Goal: Task Accomplishment & Management: Use online tool/utility

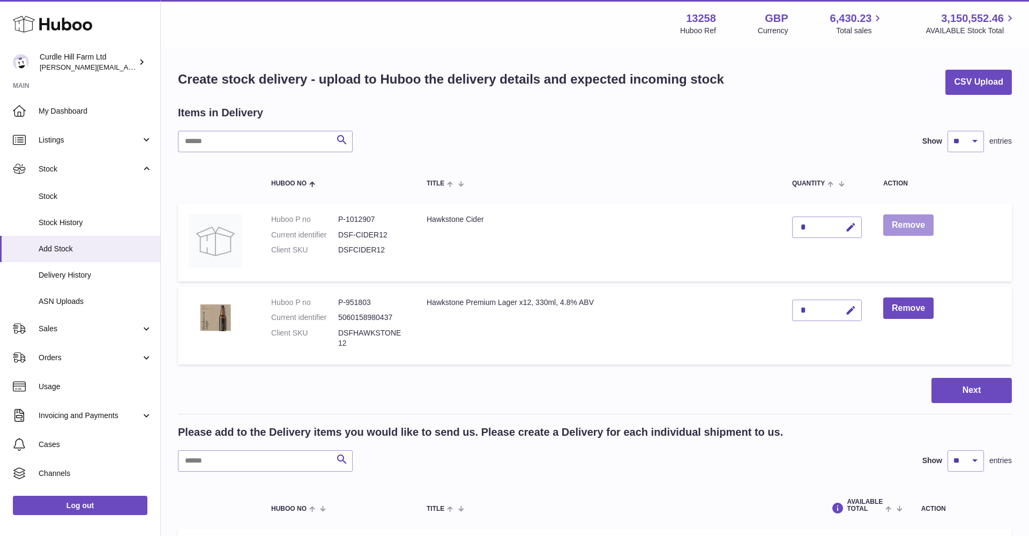
click at [903, 223] on button "Remove" at bounding box center [908, 225] width 50 height 22
click at [903, 224] on button "Remove" at bounding box center [908, 225] width 50 height 22
click at [901, 302] on button "Remove" at bounding box center [908, 308] width 50 height 22
click at [50, 240] on link "Add Stock" at bounding box center [80, 249] width 160 height 26
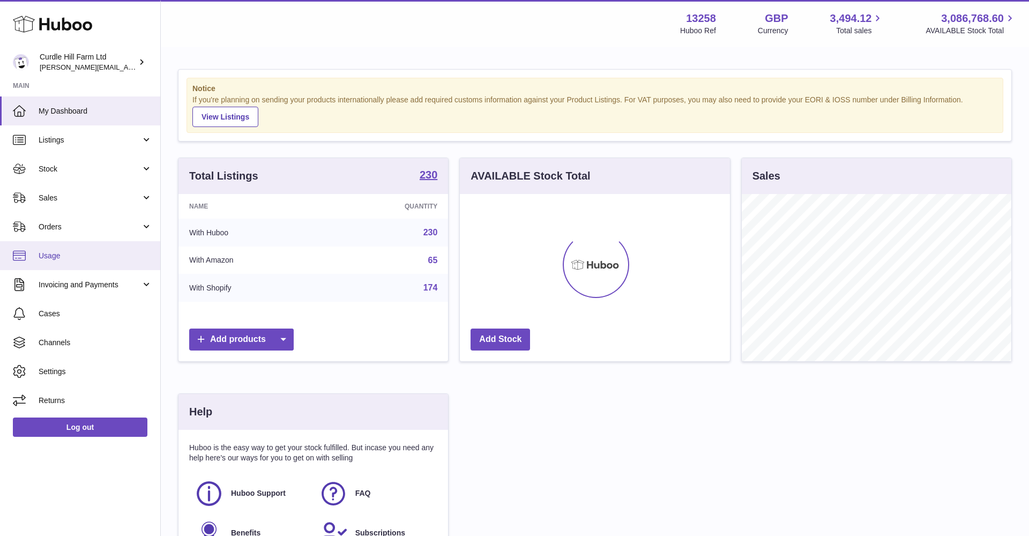
scroll to position [2, 0]
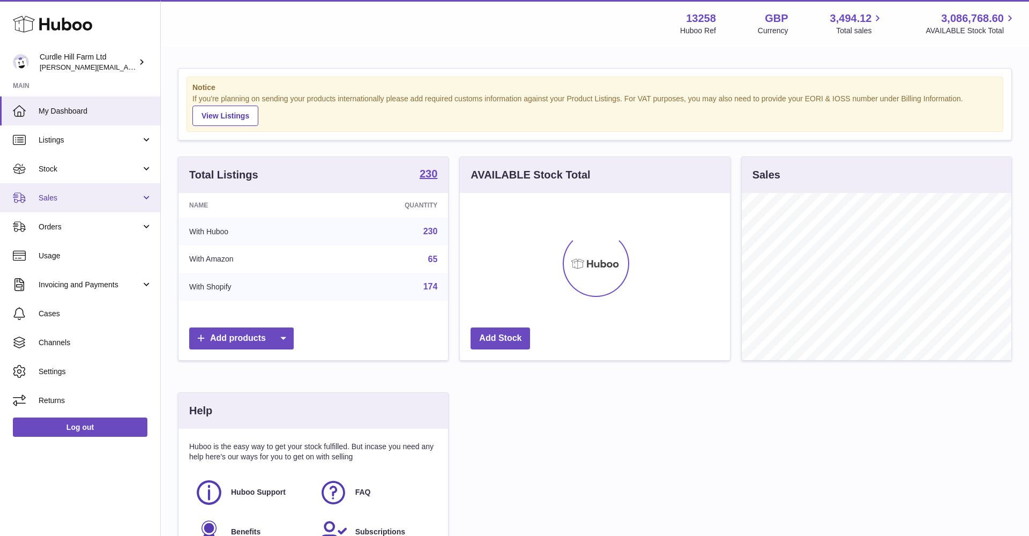
click at [57, 201] on link "Sales" at bounding box center [80, 197] width 160 height 29
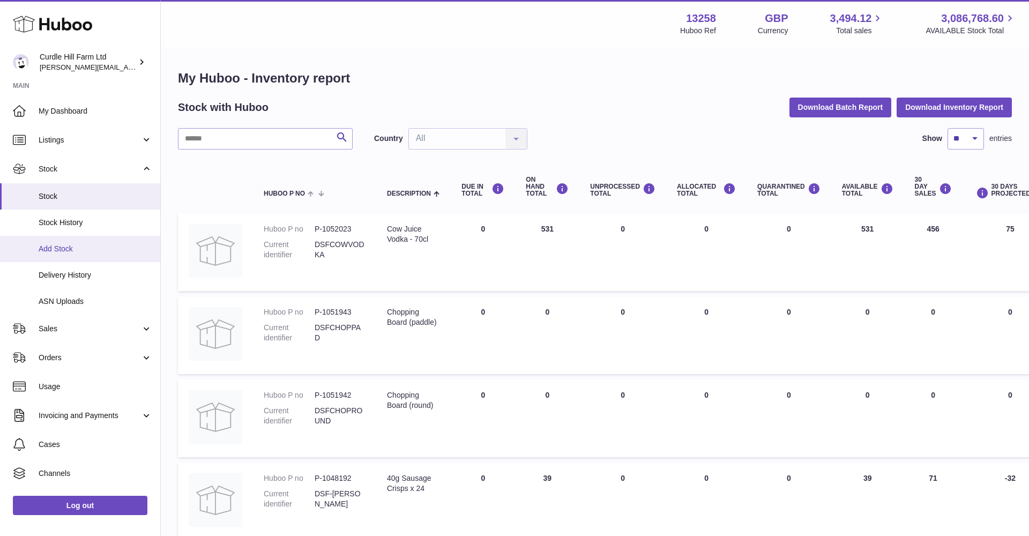
click at [81, 239] on link "Add Stock" at bounding box center [80, 249] width 160 height 26
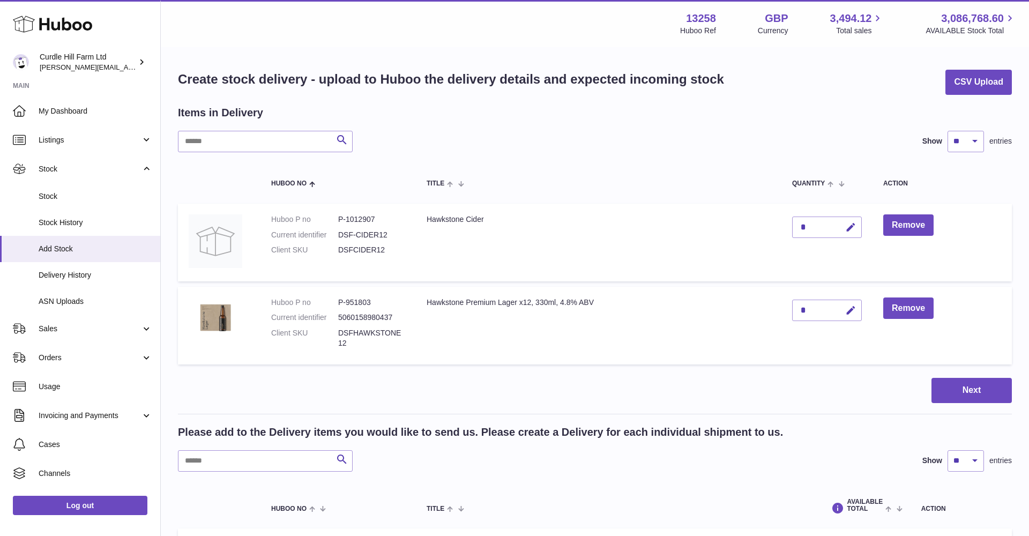
click at [257, 156] on div "Items in Delivery Search Show ** ** ** *** entries Huboo no Title Quantity Acti…" at bounding box center [595, 238] width 834 height 264
click at [271, 142] on input "text" at bounding box center [265, 141] width 175 height 21
click at [902, 225] on button "Remove" at bounding box center [908, 225] width 50 height 22
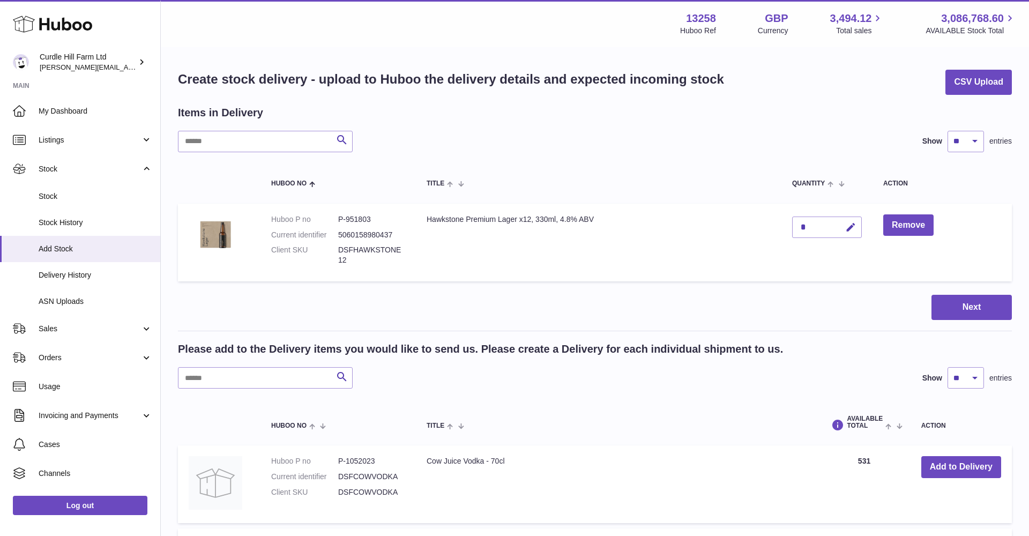
click at [902, 225] on button "Remove" at bounding box center [908, 225] width 50 height 22
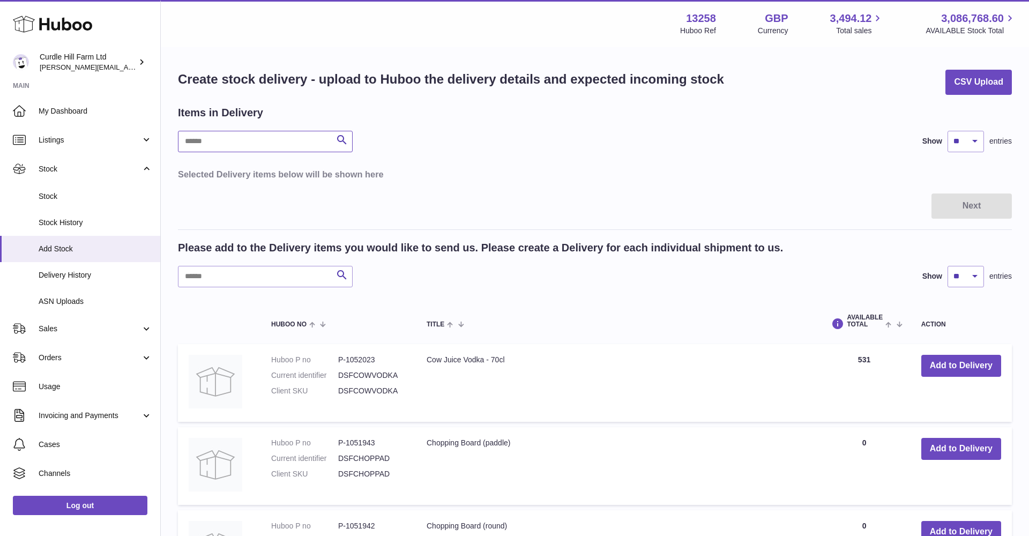
click at [289, 146] on input "text" at bounding box center [265, 141] width 175 height 21
type input "******"
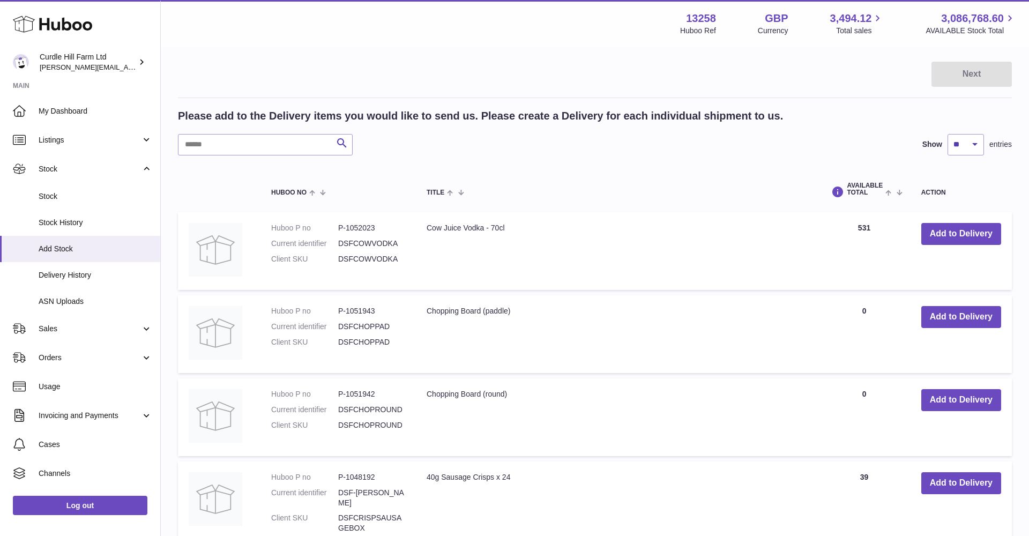
scroll to position [133, 1]
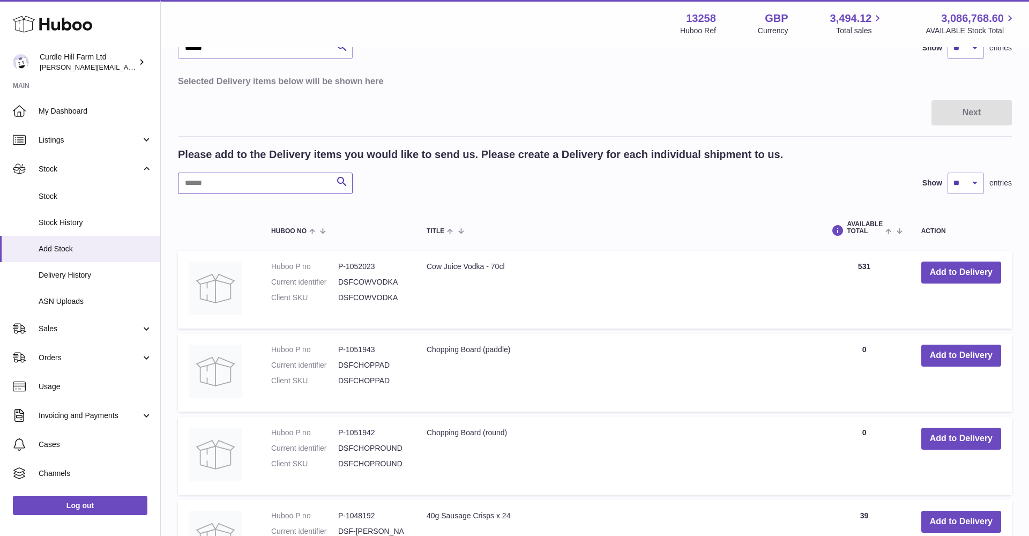
click at [250, 185] on input "text" at bounding box center [265, 183] width 175 height 21
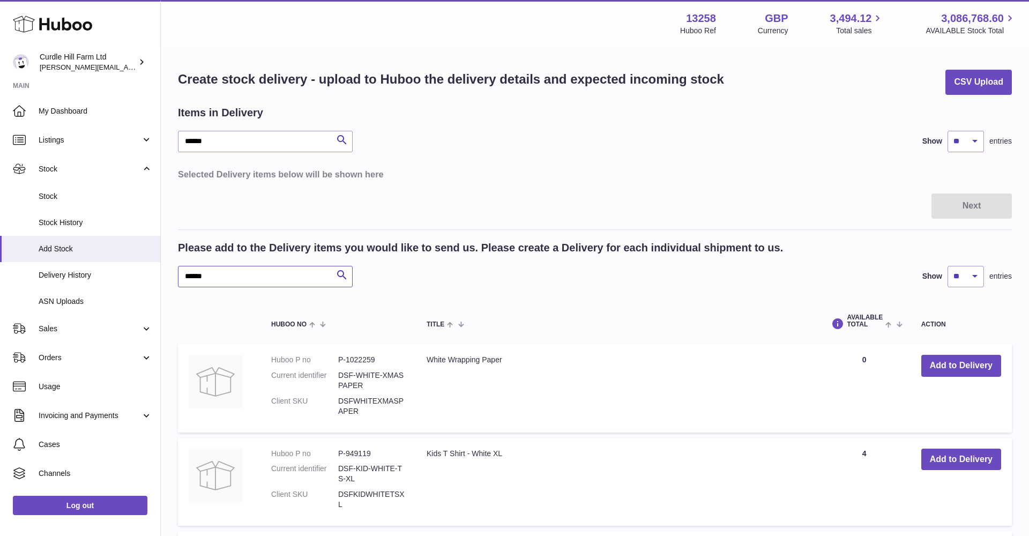
type input "******"
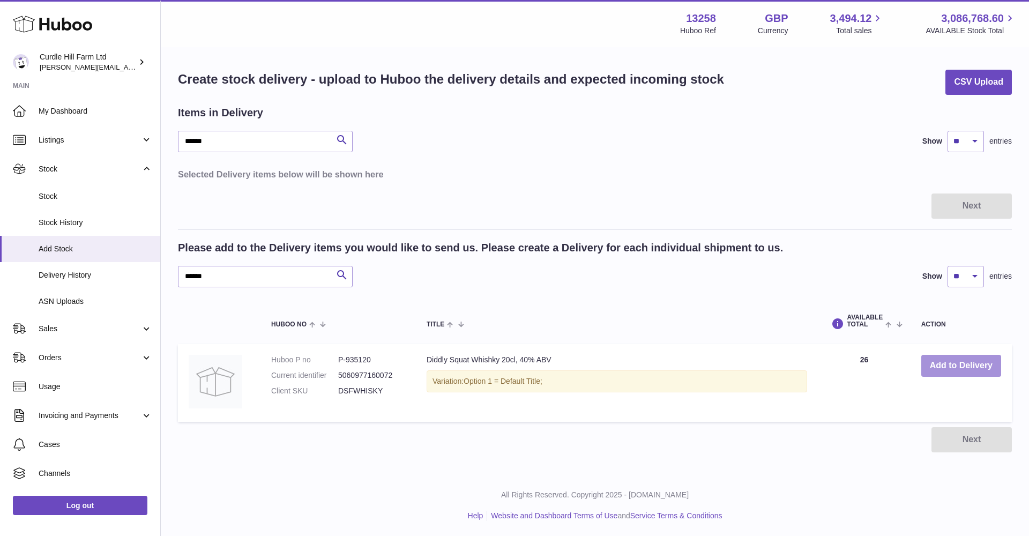
click at [983, 368] on button "Add to Delivery" at bounding box center [961, 366] width 80 height 22
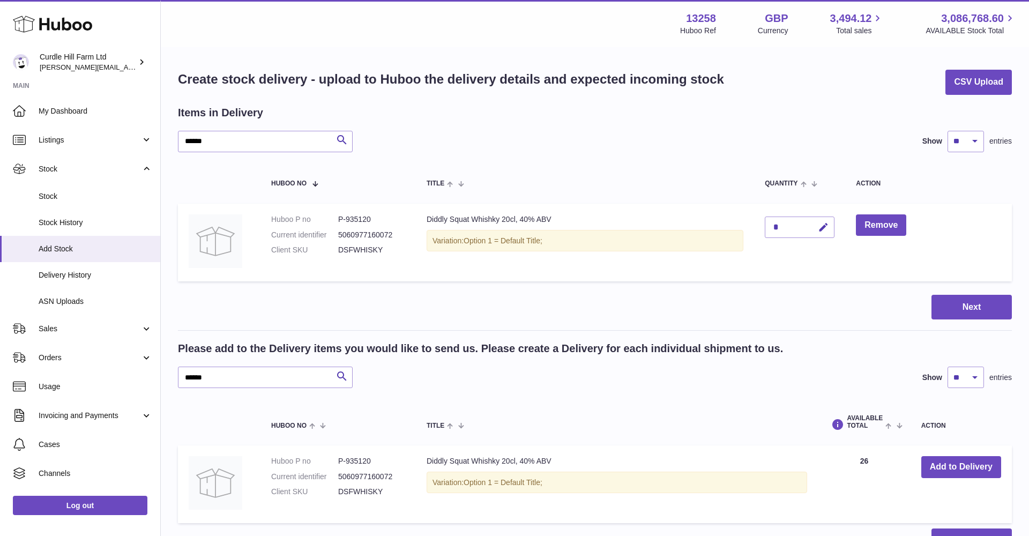
click at [781, 226] on div "*" at bounding box center [800, 226] width 70 height 21
click at [821, 226] on icon "button" at bounding box center [823, 227] width 11 height 11
click at [784, 225] on input "*" at bounding box center [800, 226] width 70 height 21
type input "****"
click at [775, 266] on td "****" at bounding box center [799, 243] width 91 height 78
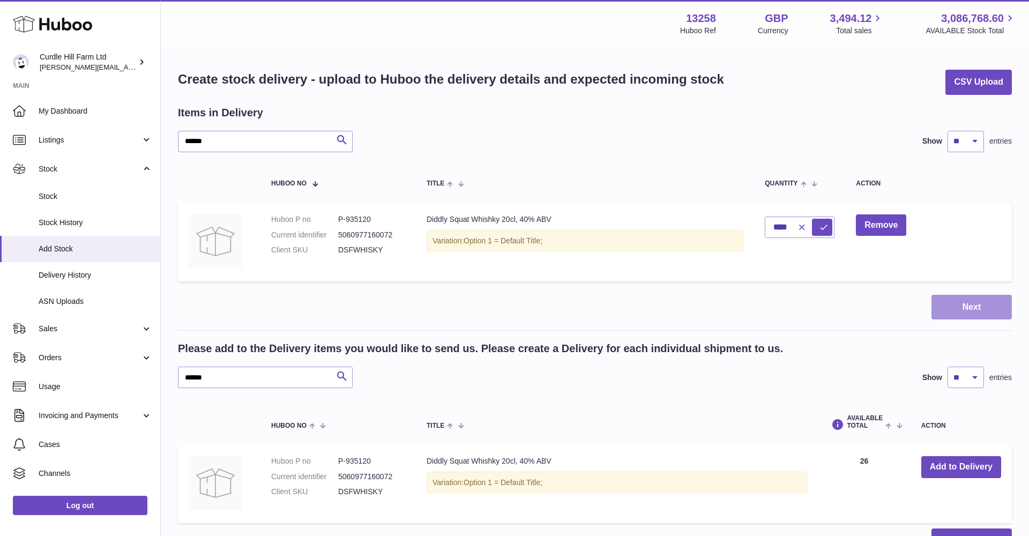
click at [958, 306] on button "Next" at bounding box center [971, 307] width 80 height 25
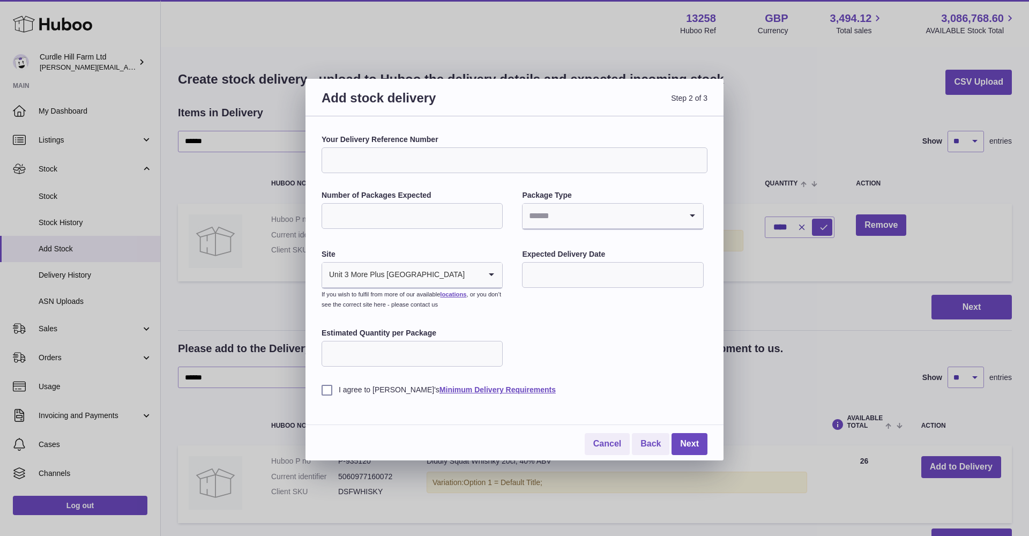
click at [519, 168] on input "Your Delivery Reference Number" at bounding box center [514, 160] width 386 height 26
click at [438, 162] on input "Your Delivery Reference Number" at bounding box center [514, 160] width 386 height 26
type input "**********"
click at [495, 212] on input "*" at bounding box center [411, 216] width 181 height 26
click at [493, 212] on input "*" at bounding box center [411, 216] width 181 height 26
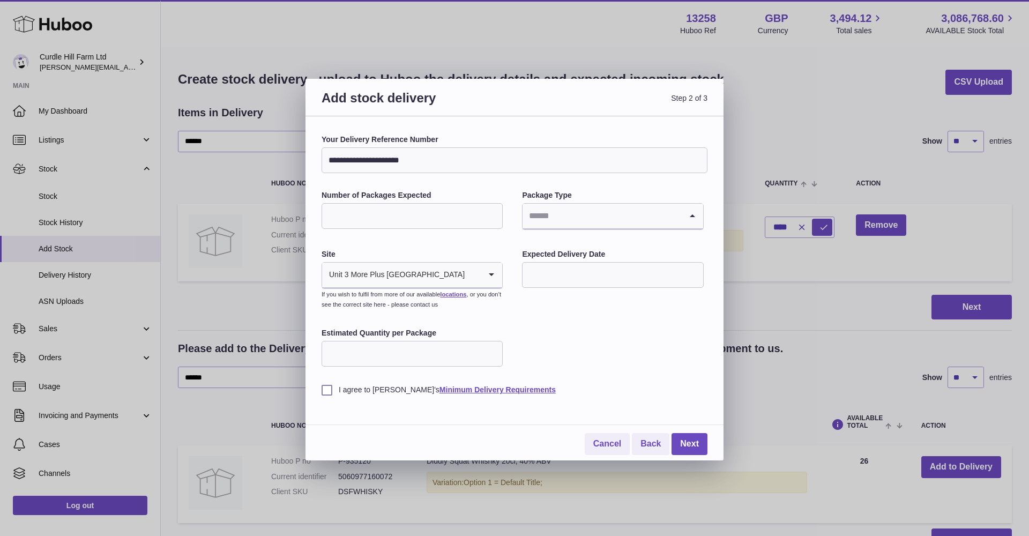
click at [667, 215] on input "Search for option" at bounding box center [601, 216] width 159 height 25
click at [595, 274] on li "Pallets" at bounding box center [612, 266] width 179 height 21
type input "*"
click at [491, 213] on input "*" at bounding box center [411, 216] width 181 height 26
click at [568, 273] on input "text" at bounding box center [612, 275] width 181 height 26
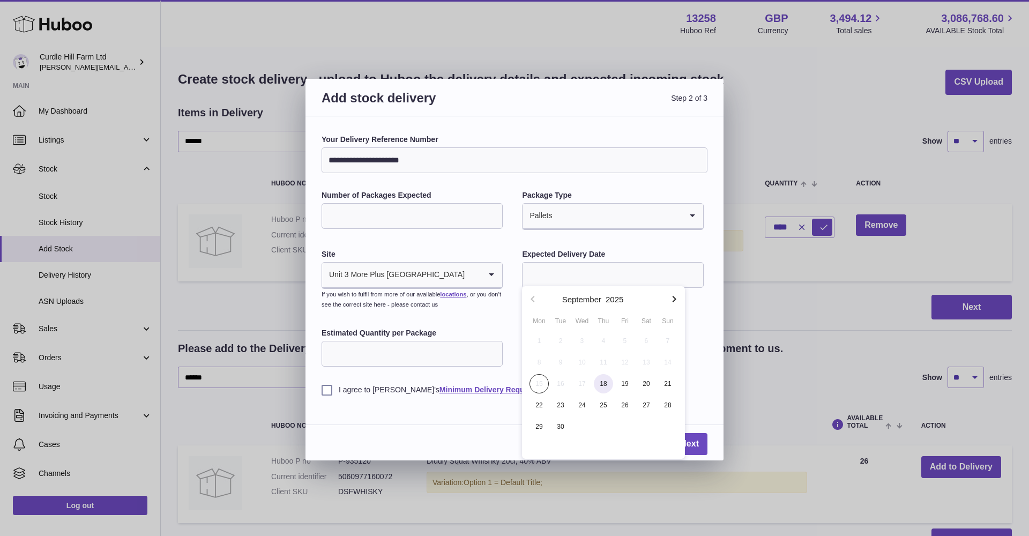
click at [608, 383] on span "18" at bounding box center [603, 383] width 19 height 19
type input "**********"
click at [477, 349] on input "Estimated Quantity per Package" at bounding box center [411, 354] width 181 height 26
type input "*"
click at [334, 387] on label "I agree to Huboo's Minimum Delivery Requirements" at bounding box center [514, 390] width 386 height 10
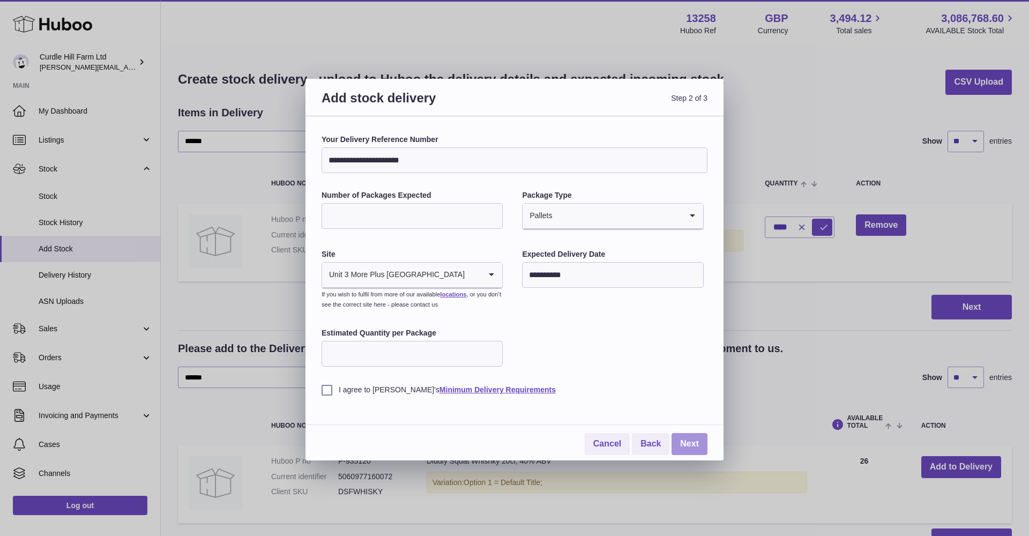
click at [700, 441] on link "Next" at bounding box center [689, 444] width 36 height 22
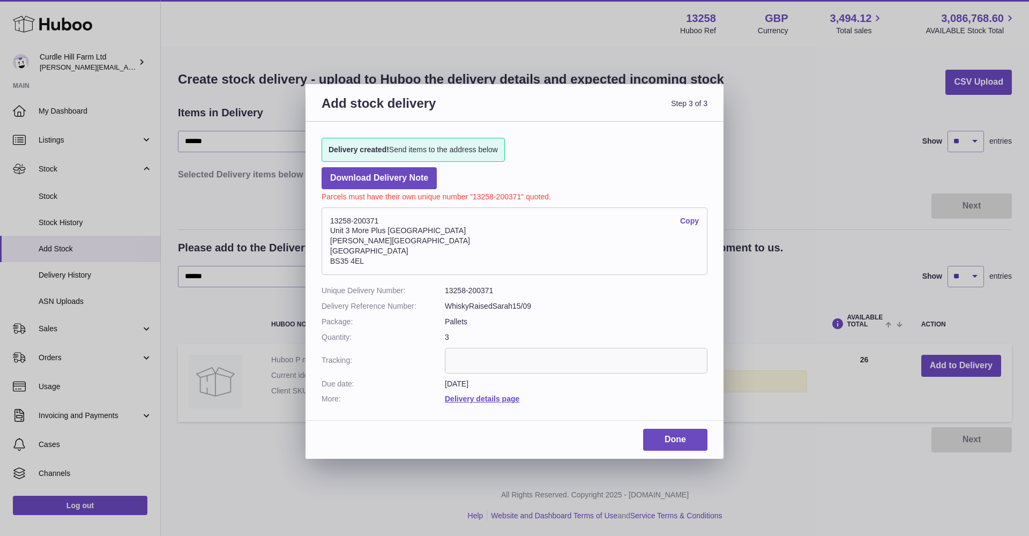
drag, startPoint x: 330, startPoint y: 216, endPoint x: 403, endPoint y: 254, distance: 82.4
click at [403, 254] on address "13258-200371 Copy Unit 3 More Plus Central Park Hudson Avenue Severn Beach BS35…" at bounding box center [514, 241] width 386 height 68
copy address "13258-200371 Copy Unit 3 More Plus Central Park Hudson Avenue Severn Beach BS35…"
click at [535, 232] on address "13258-200371 Copy Unit 3 More Plus Central Park Hudson Avenue Severn Beach BS35…" at bounding box center [514, 241] width 386 height 68
click at [663, 429] on link "Done" at bounding box center [675, 440] width 64 height 22
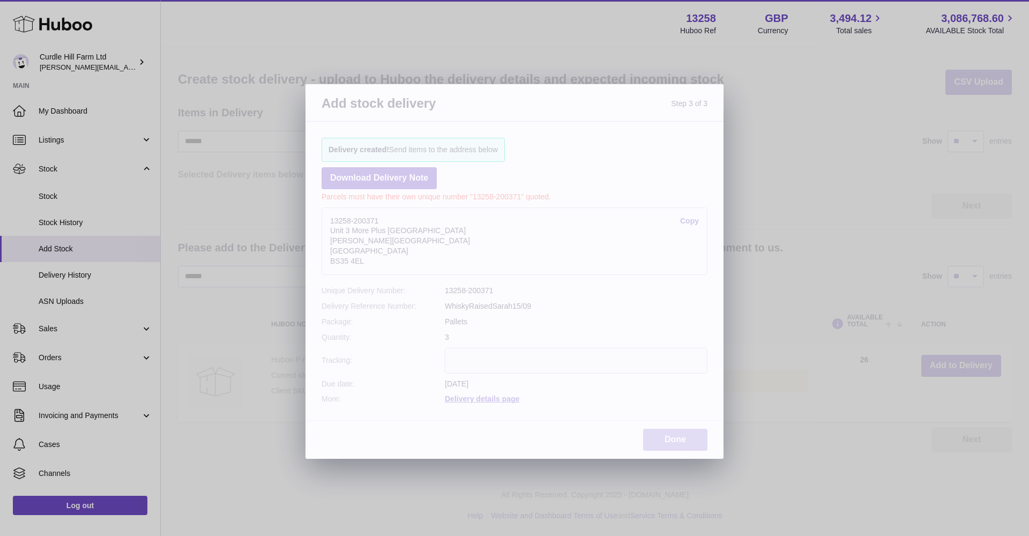
scroll to position [1, 0]
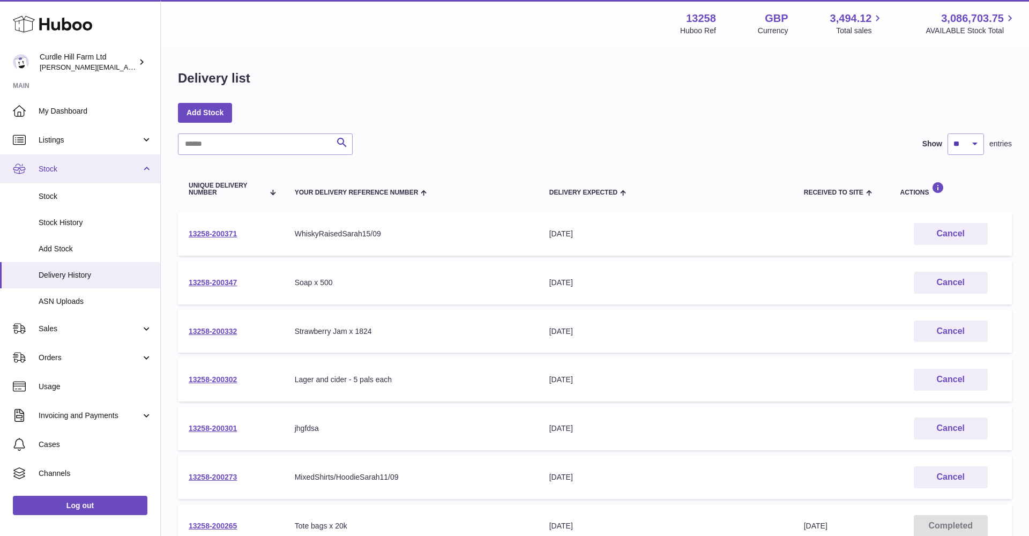
click at [64, 171] on span "Stock" at bounding box center [90, 169] width 102 height 10
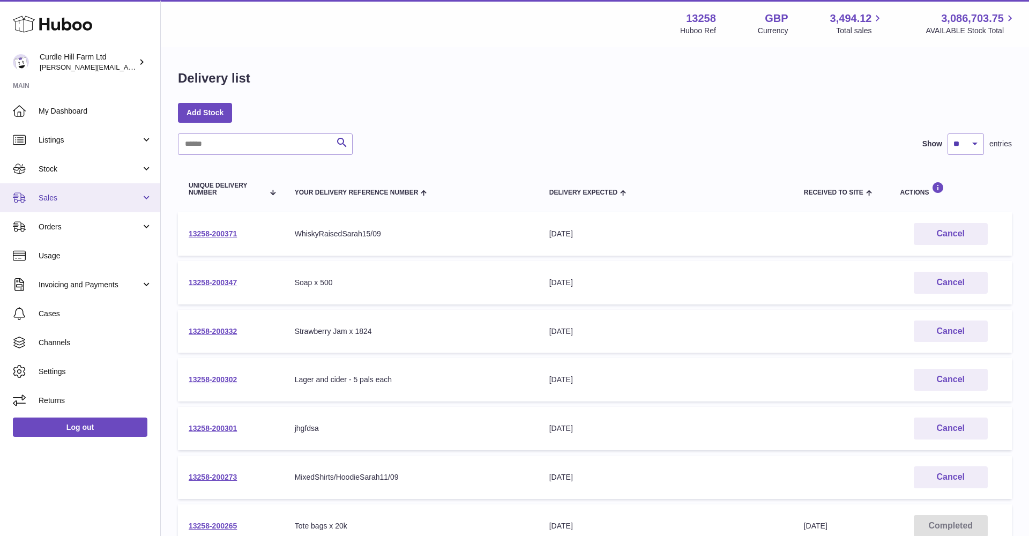
click at [39, 196] on span "Sales" at bounding box center [90, 198] width 102 height 10
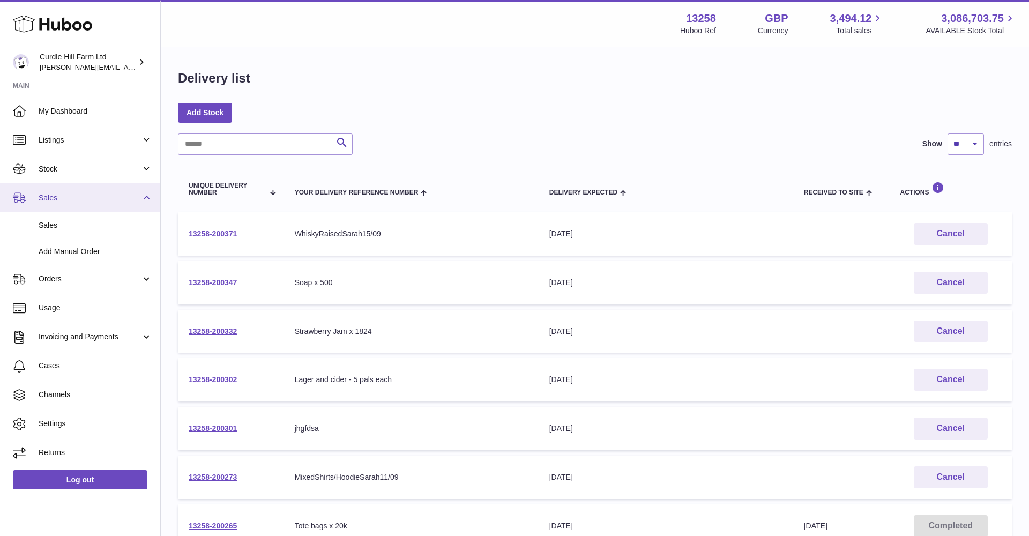
click at [40, 211] on link "Sales" at bounding box center [80, 197] width 160 height 29
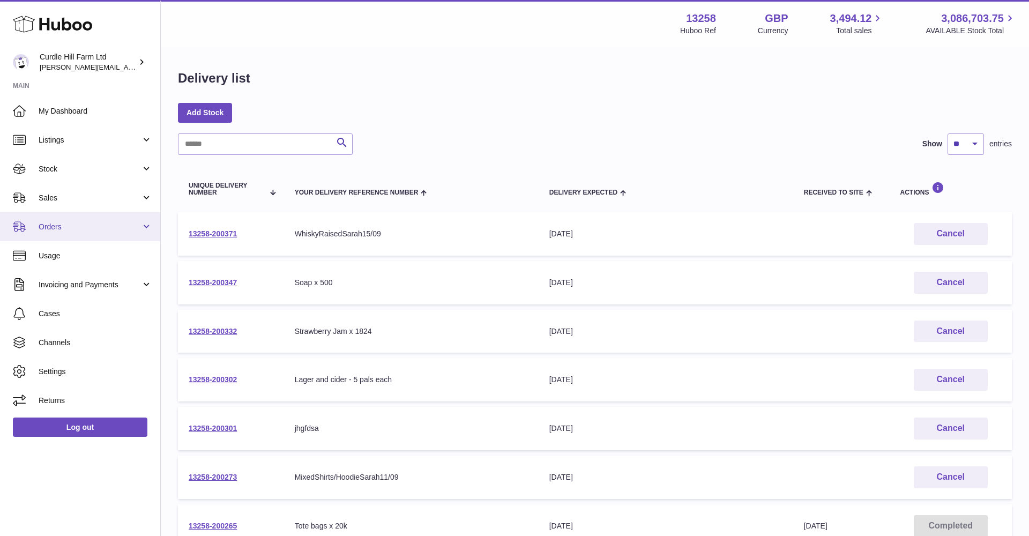
click at [43, 227] on span "Orders" at bounding box center [90, 227] width 102 height 10
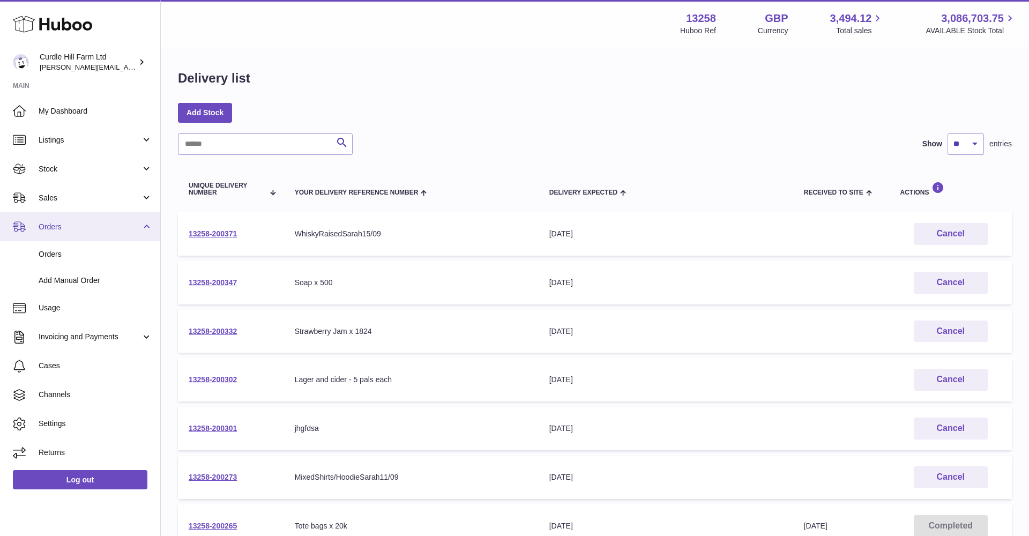
click at [49, 225] on span "Orders" at bounding box center [90, 227] width 102 height 10
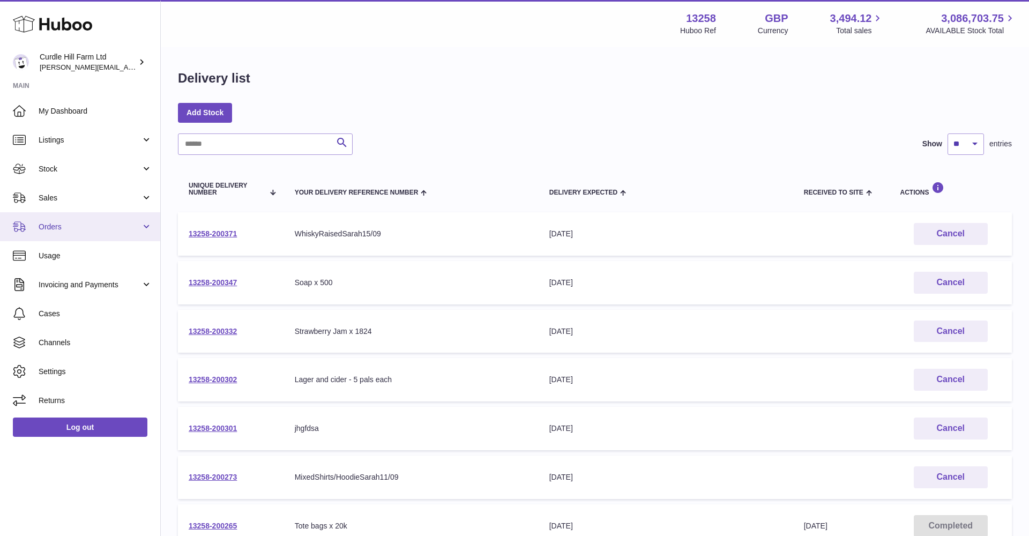
click at [49, 225] on span "Orders" at bounding box center [90, 227] width 102 height 10
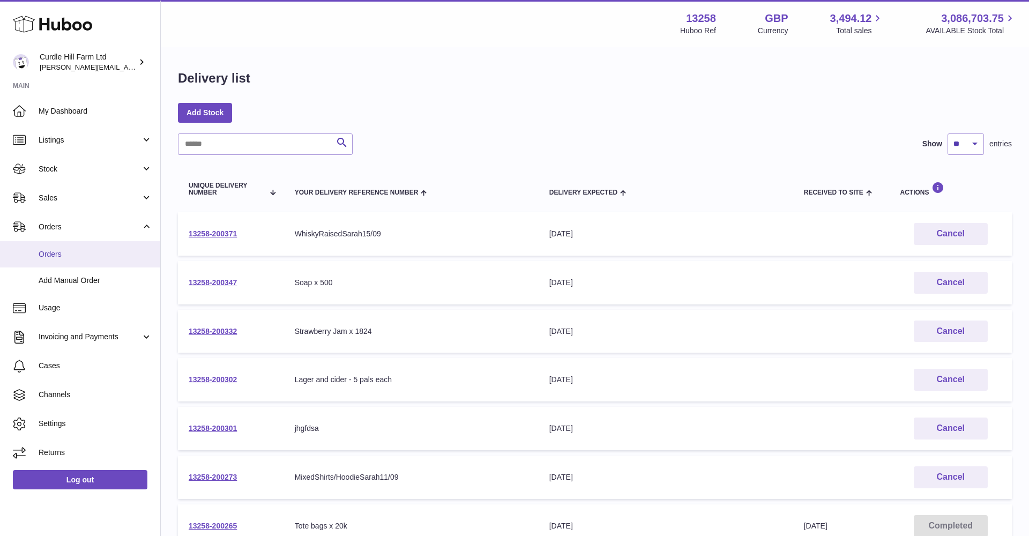
click at [47, 252] on span "Orders" at bounding box center [96, 254] width 114 height 10
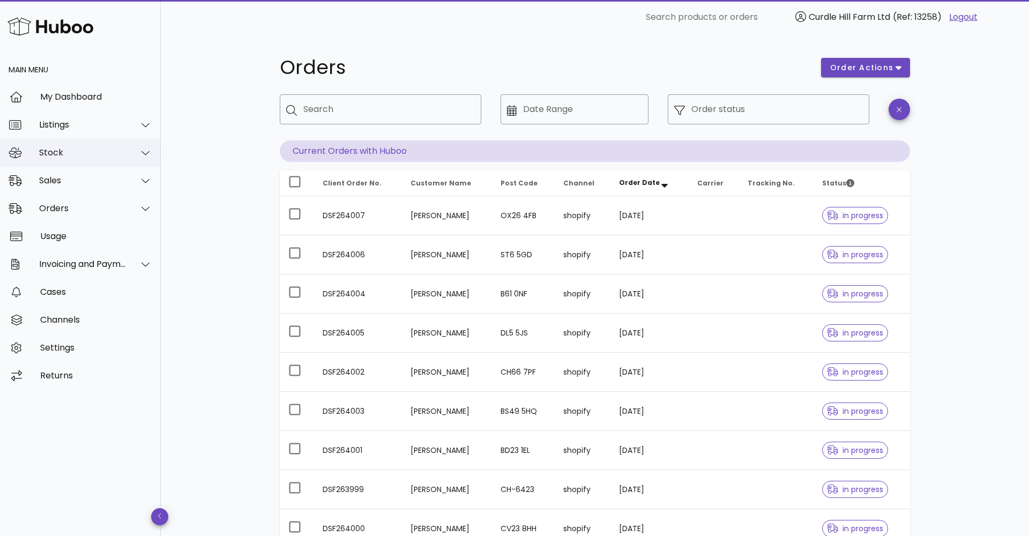
click at [50, 147] on div "Stock" at bounding box center [80, 153] width 161 height 28
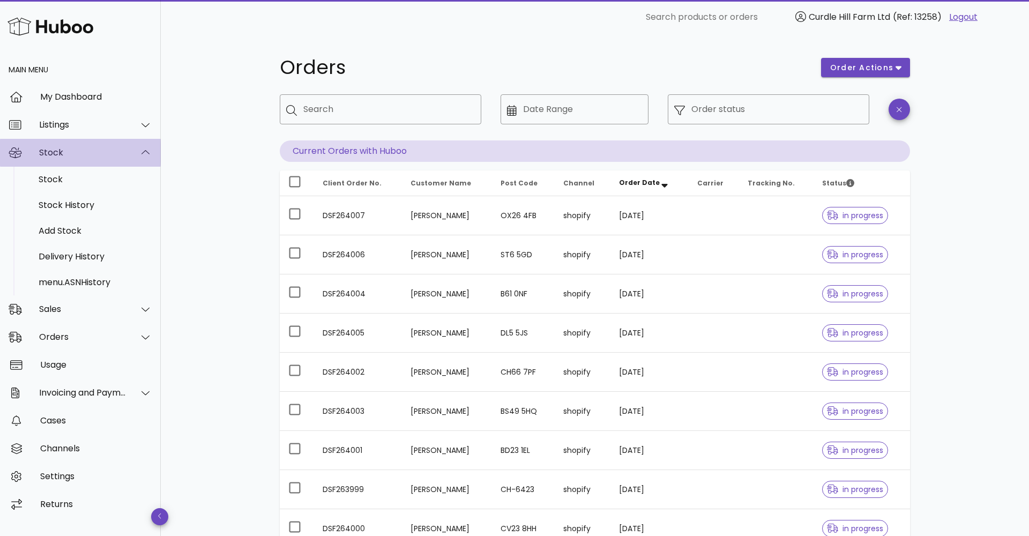
click at [54, 153] on div "Stock" at bounding box center [82, 152] width 87 height 10
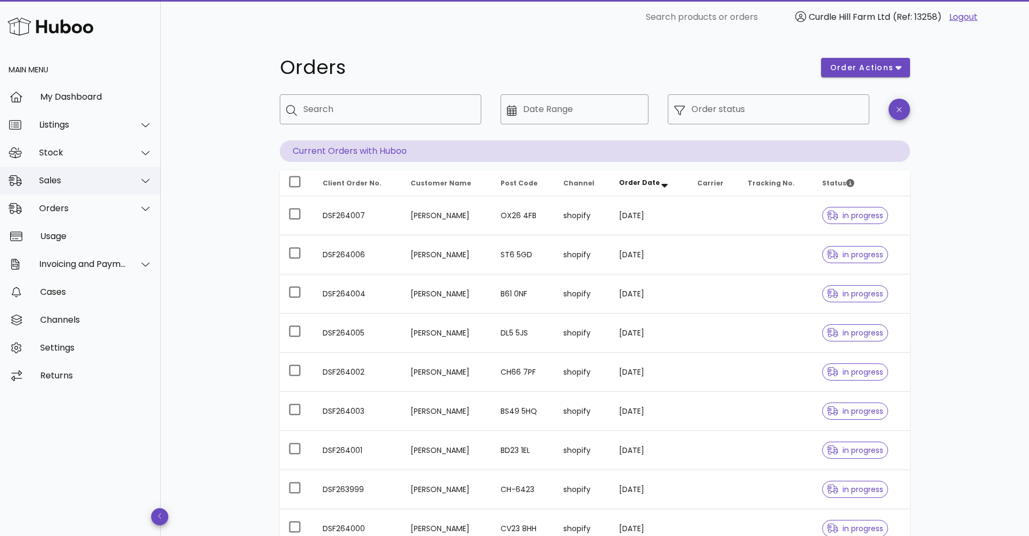
click at [71, 191] on div "Sales" at bounding box center [80, 181] width 161 height 28
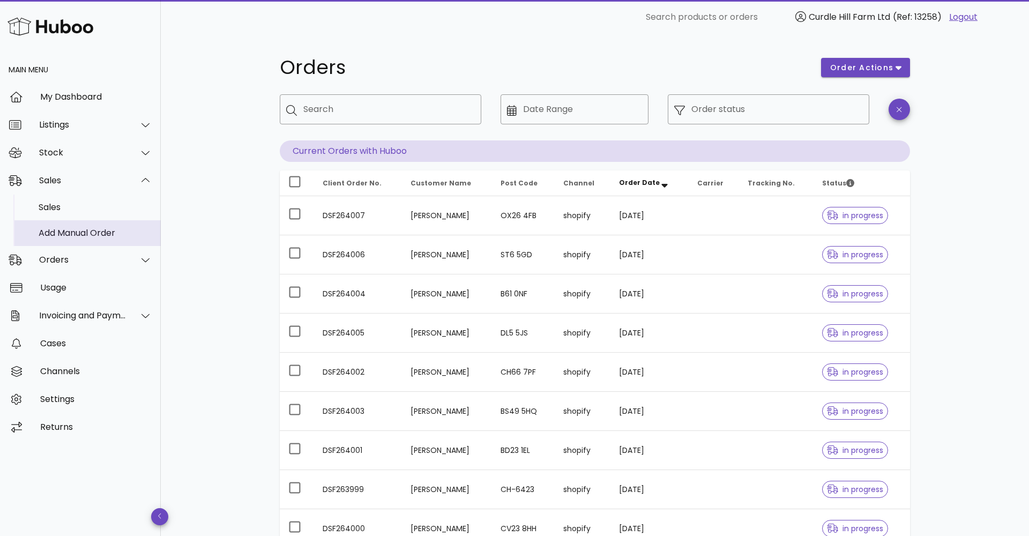
click at [64, 234] on div "Add Manual Order" at bounding box center [96, 233] width 114 height 10
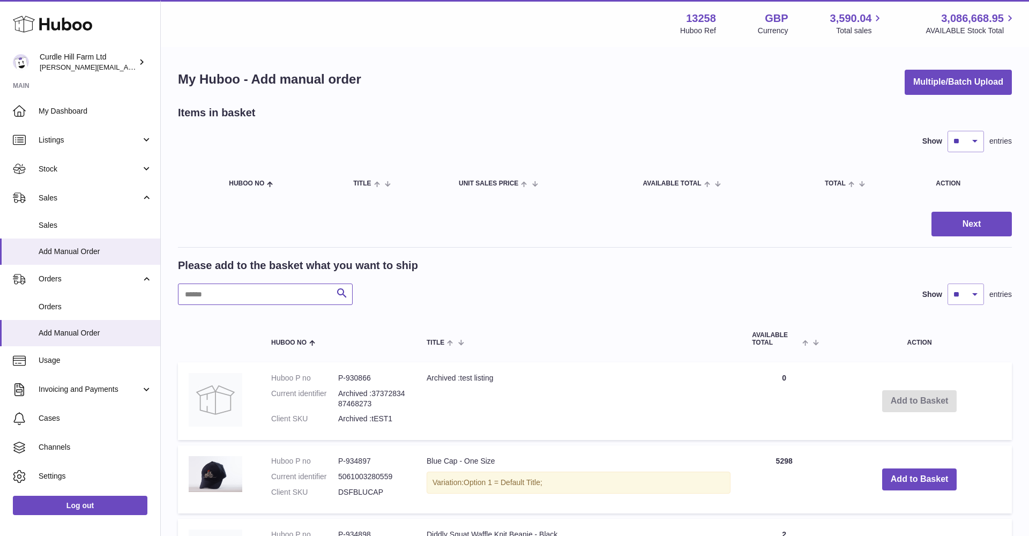
click at [245, 288] on input "text" at bounding box center [265, 293] width 175 height 21
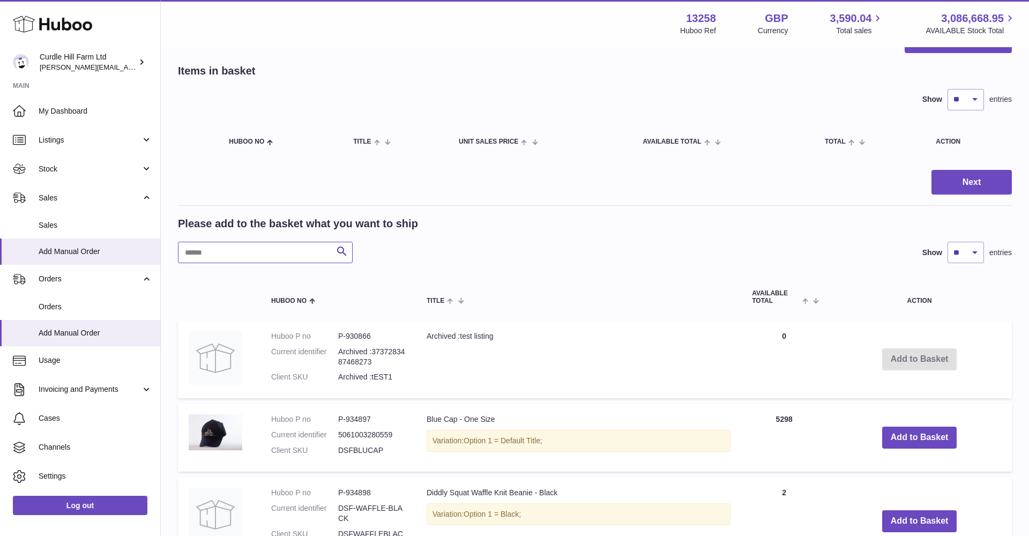
scroll to position [44, 0]
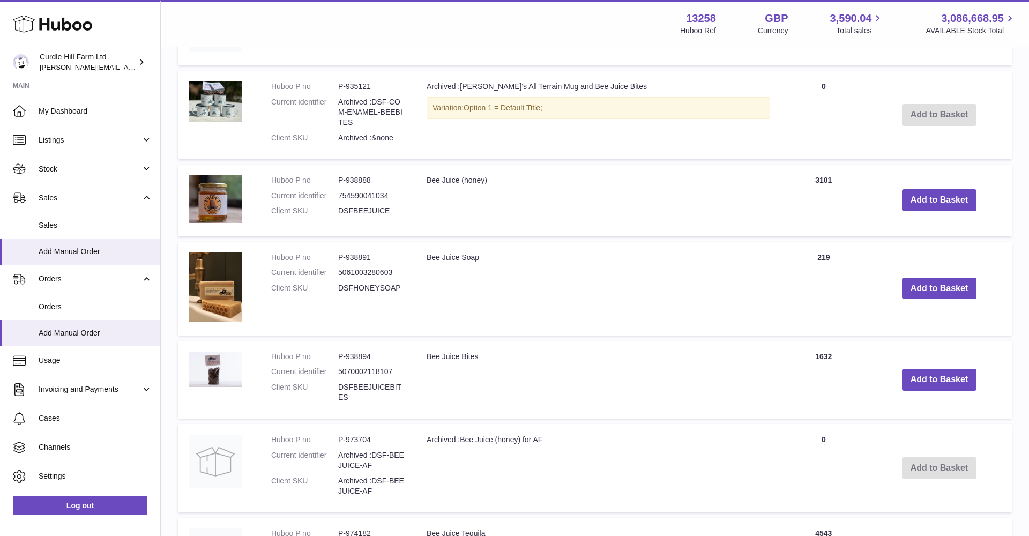
scroll to position [470, 0]
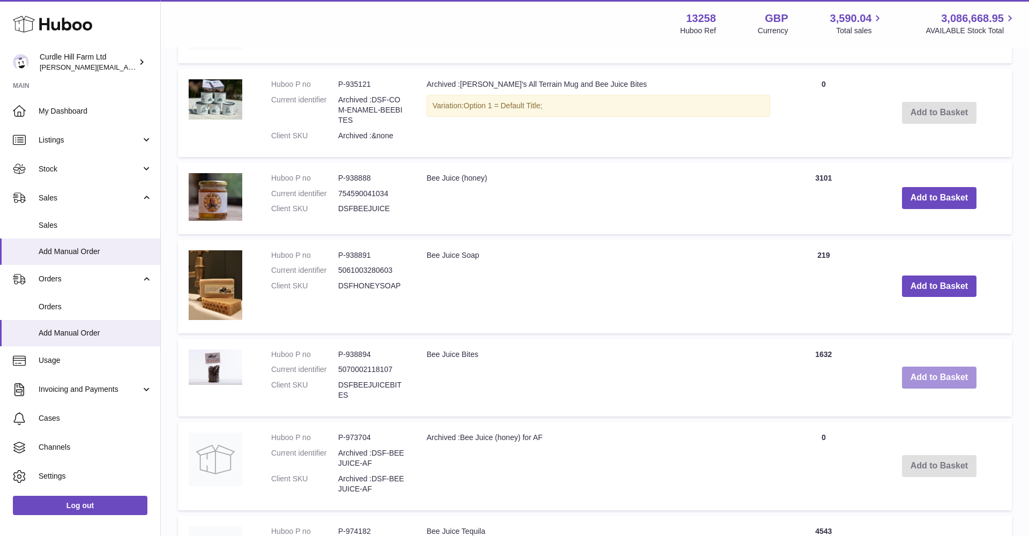
click at [920, 369] on button "Add to Basket" at bounding box center [939, 377] width 75 height 22
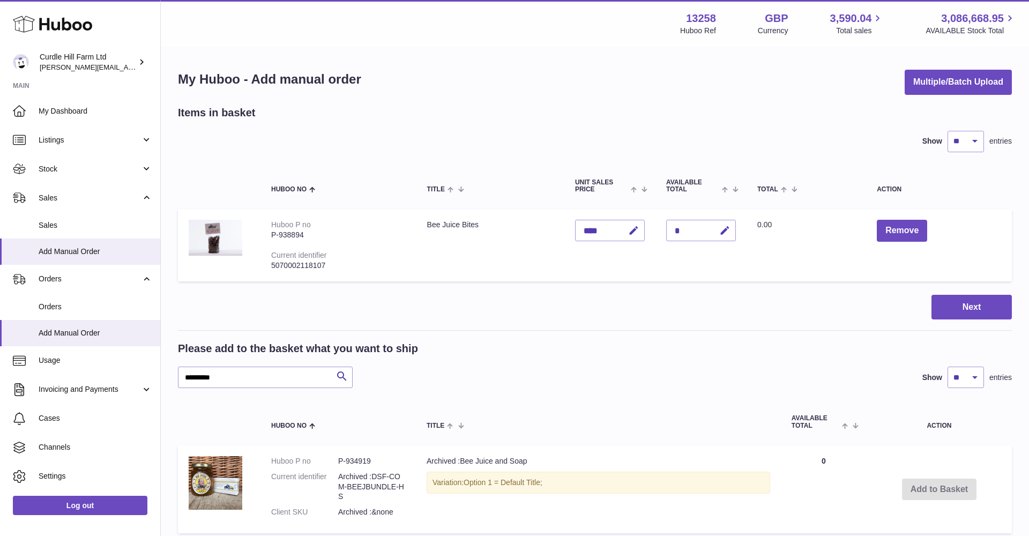
scroll to position [0, 0]
click at [220, 371] on input "*********" at bounding box center [265, 376] width 175 height 21
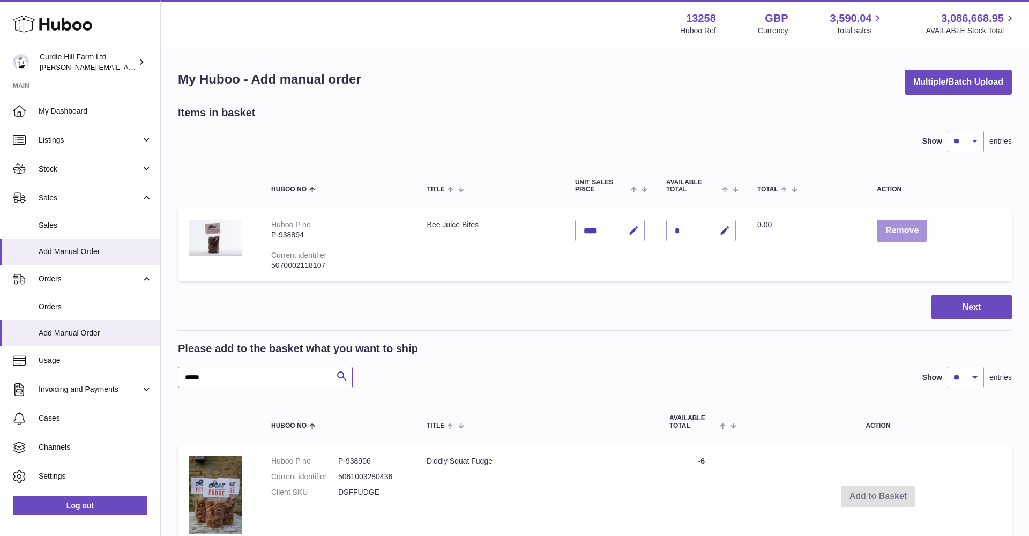
type input "*****"
click at [893, 227] on button "Remove" at bounding box center [902, 231] width 50 height 22
